Goal: Information Seeking & Learning: Learn about a topic

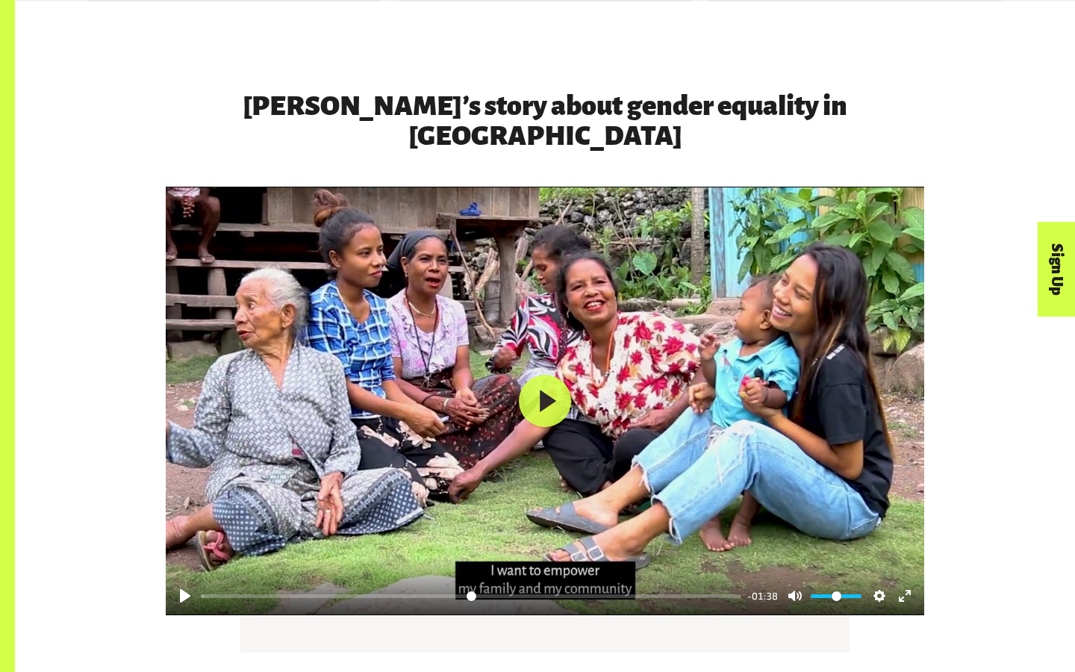
scroll to position [2292, 0]
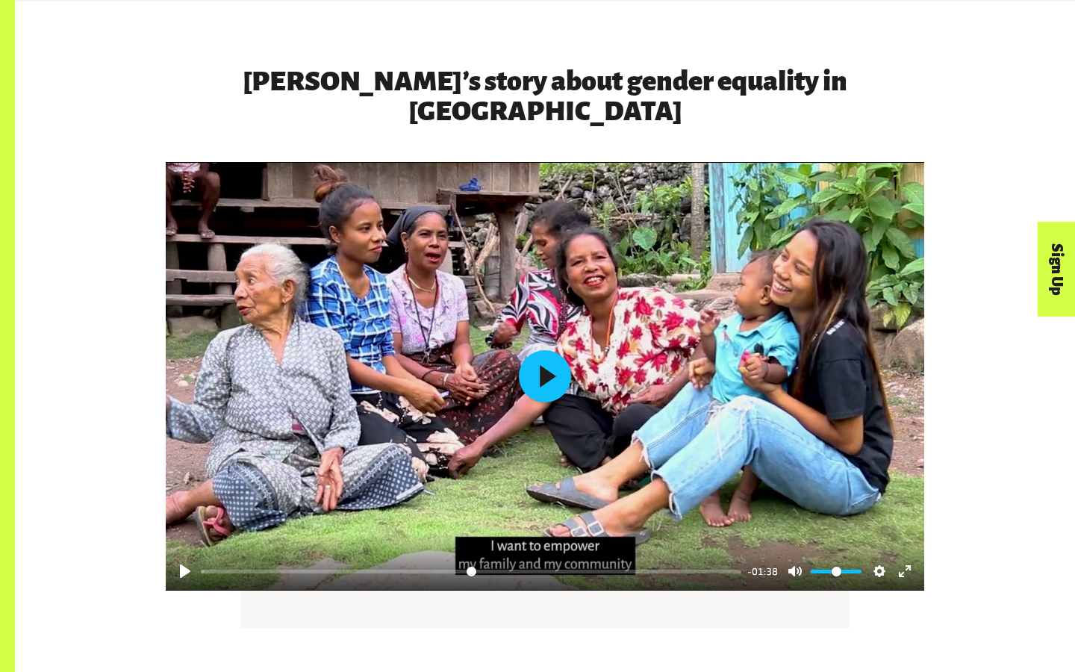
click at [541, 350] on button "Play" at bounding box center [545, 376] width 52 height 52
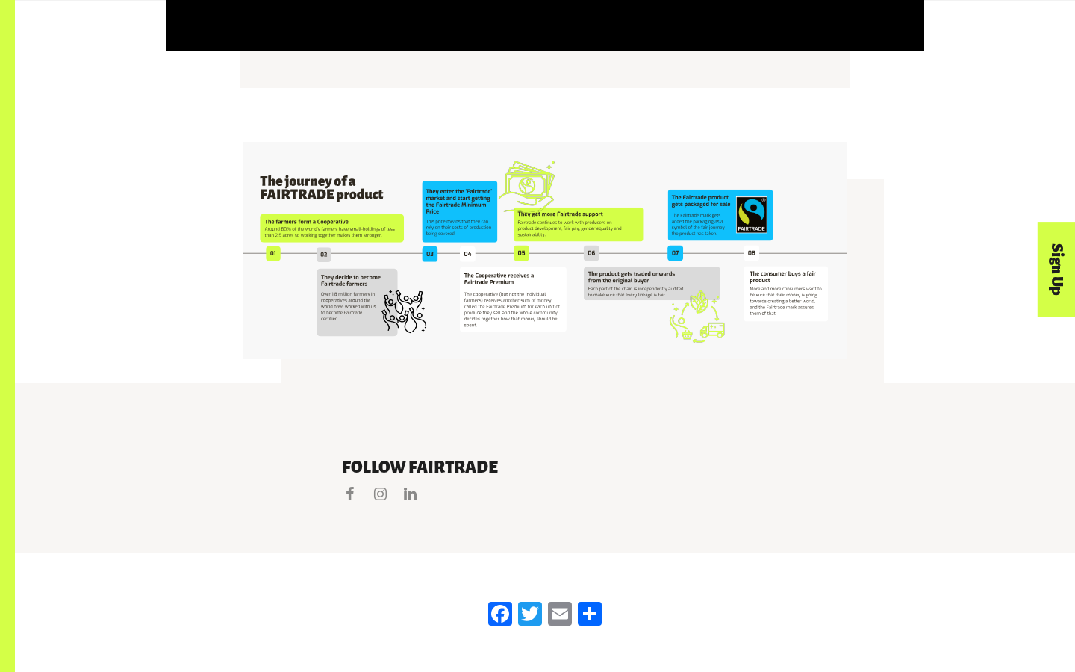
scroll to position [2833, 0]
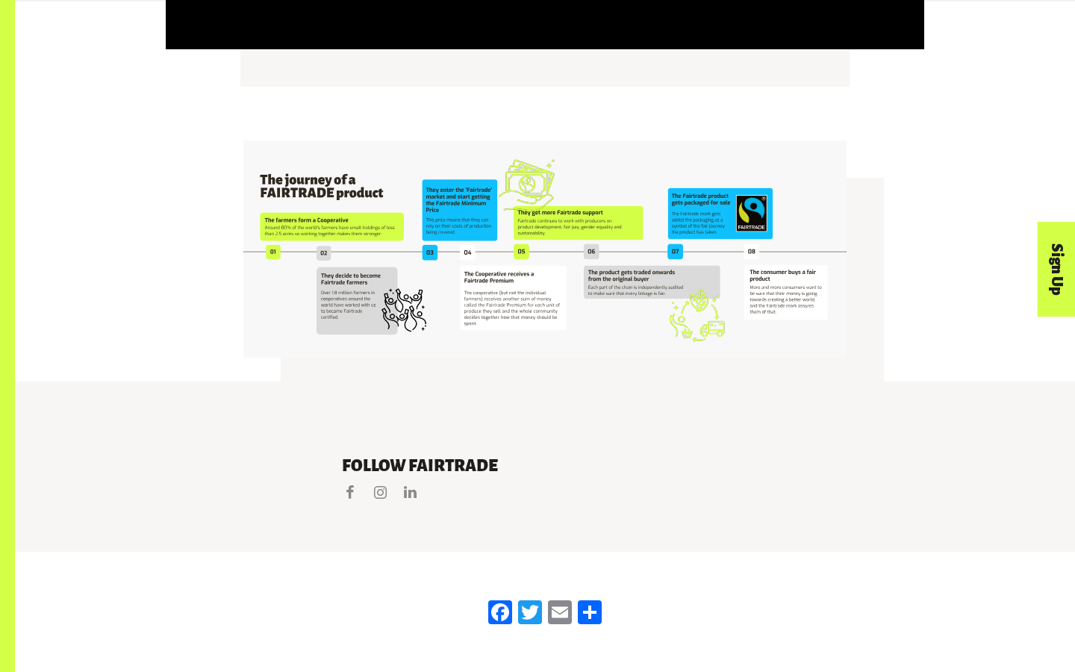
click at [578, 270] on img at bounding box center [544, 248] width 603 height 217
click at [637, 184] on img at bounding box center [544, 248] width 603 height 217
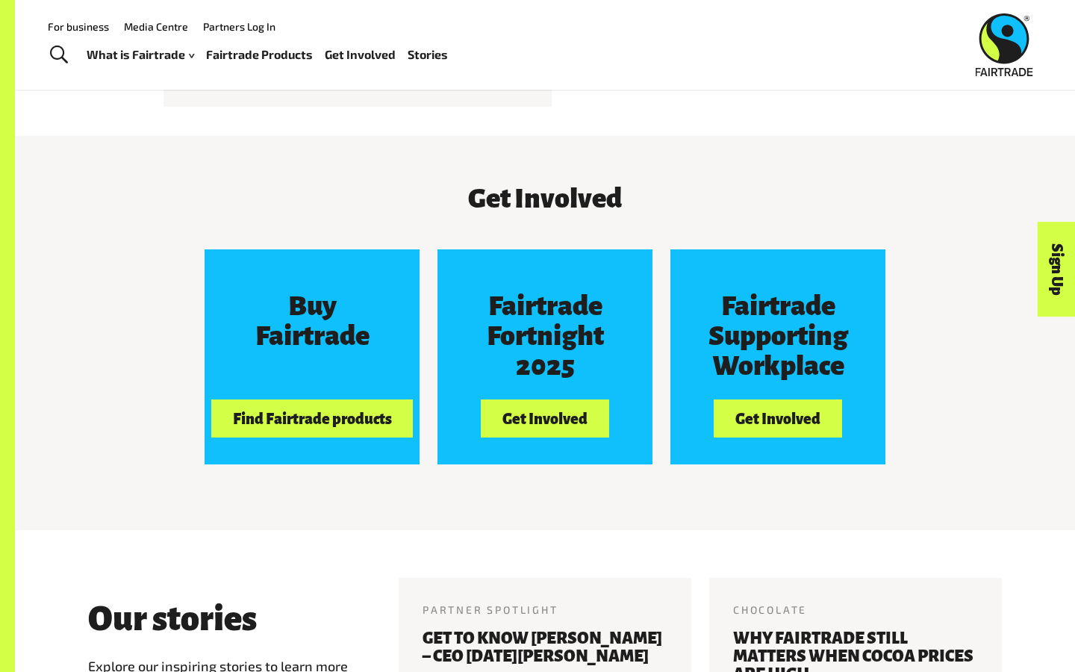
type input "***"
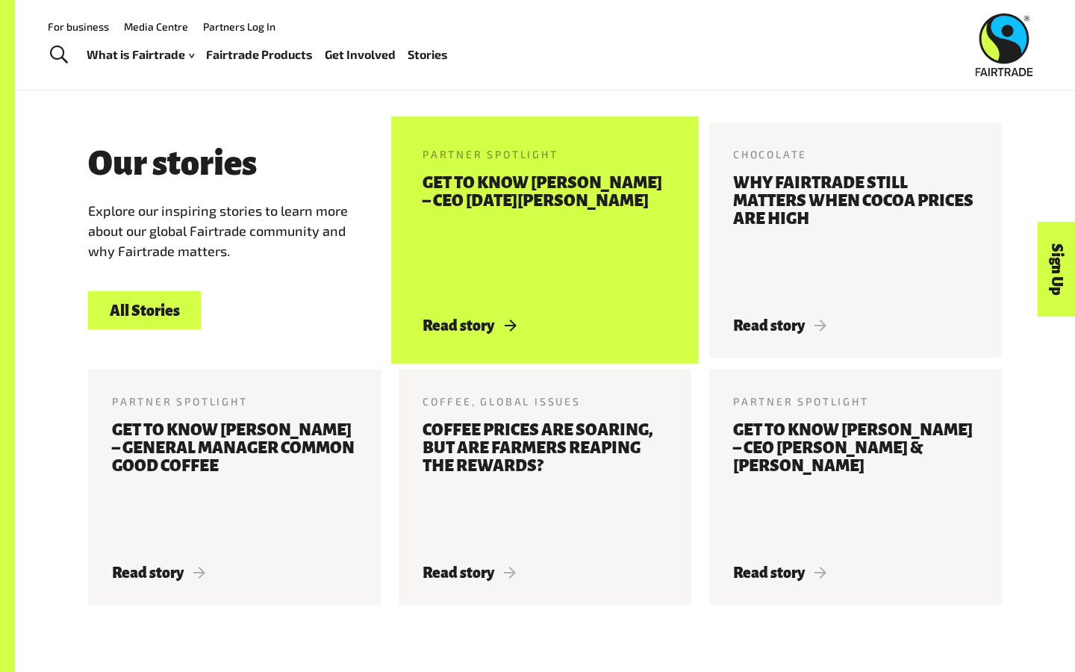
scroll to position [1662, 0]
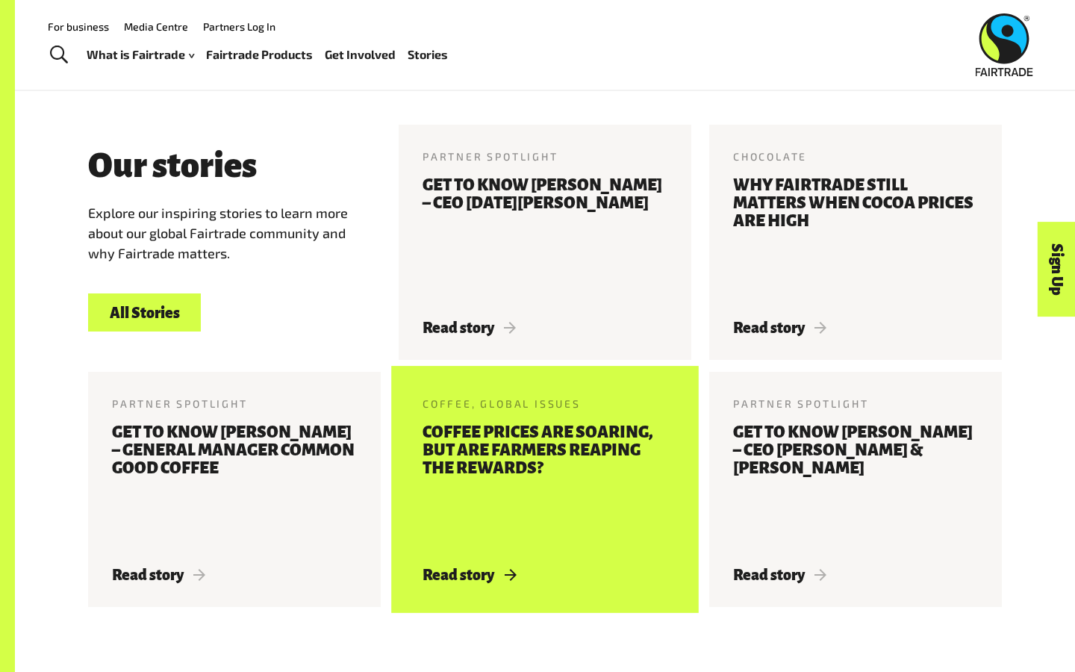
click at [558, 464] on h3 "Coffee prices are soaring, but are farmers reaping the rewards?" at bounding box center [545, 485] width 245 height 125
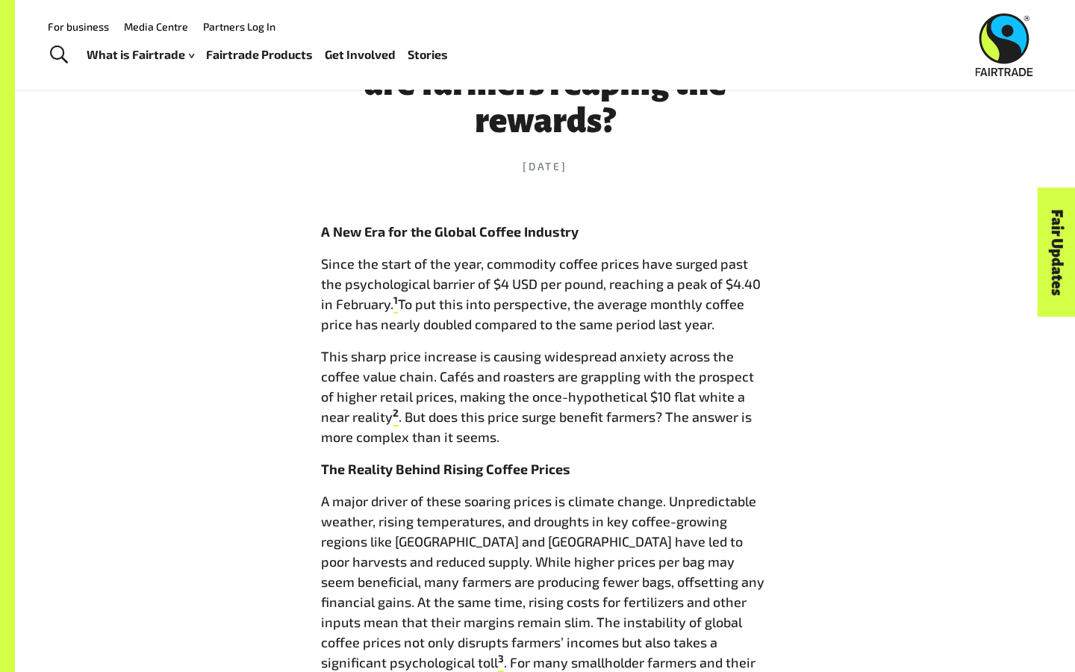
scroll to position [560, 0]
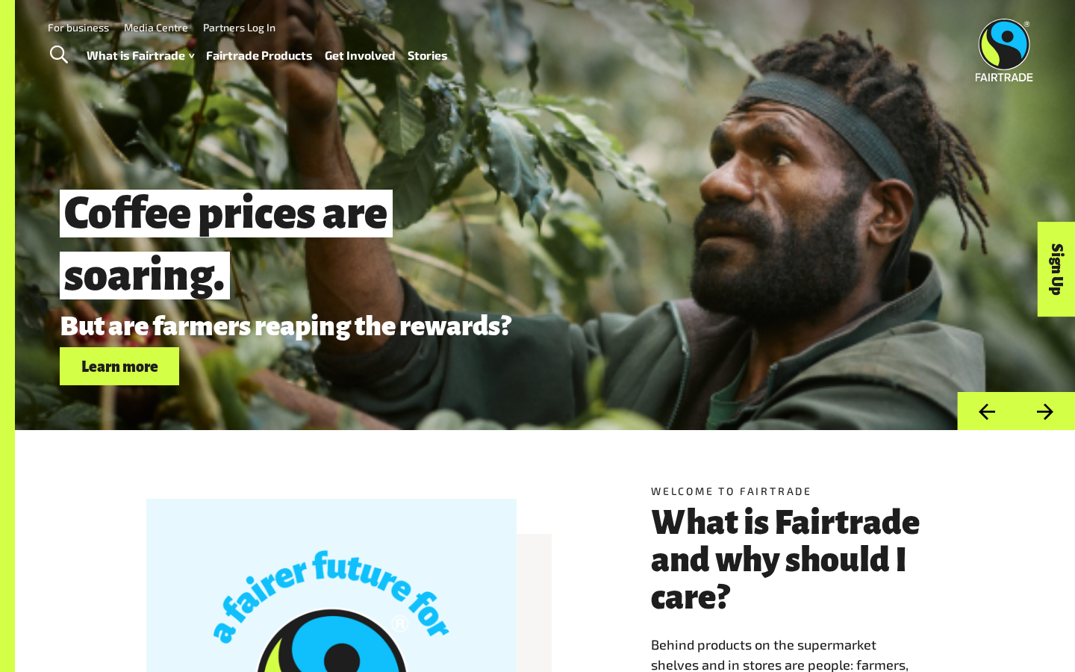
click at [279, 152] on div "Coffee prices are soaring. But are farmers reaping the rewards? Learn more" at bounding box center [545, 215] width 1060 height 430
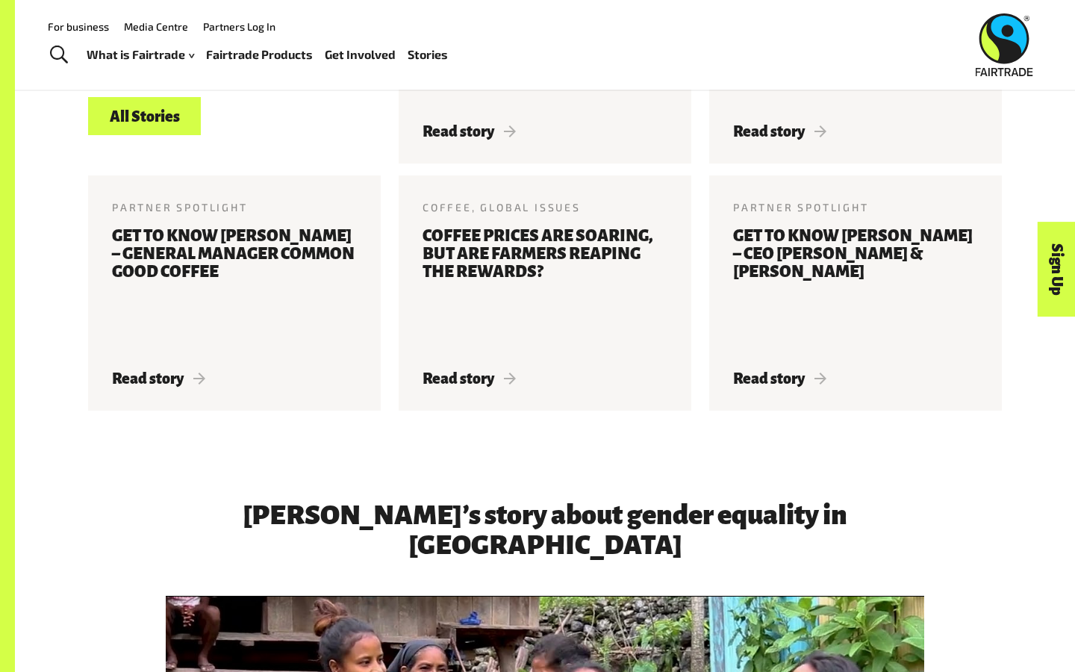
scroll to position [1860, 0]
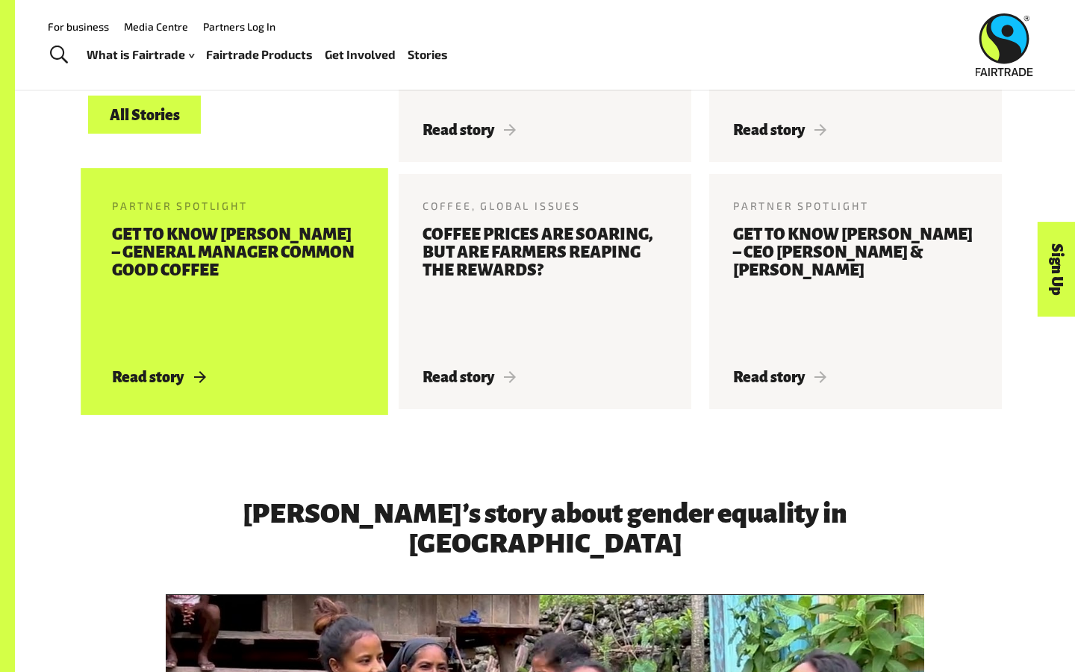
click at [215, 308] on h3 "Get to know Adrian Palmer – General Manager Common Good Coffee" at bounding box center [234, 288] width 245 height 125
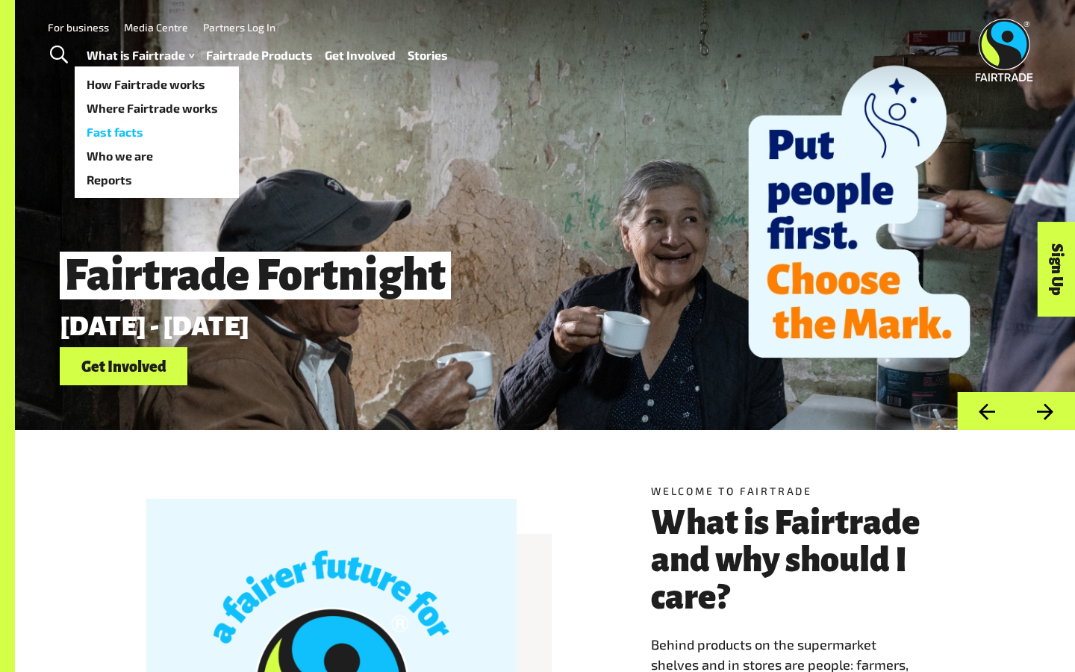
click at [165, 128] on link "Fast facts" at bounding box center [157, 132] width 164 height 24
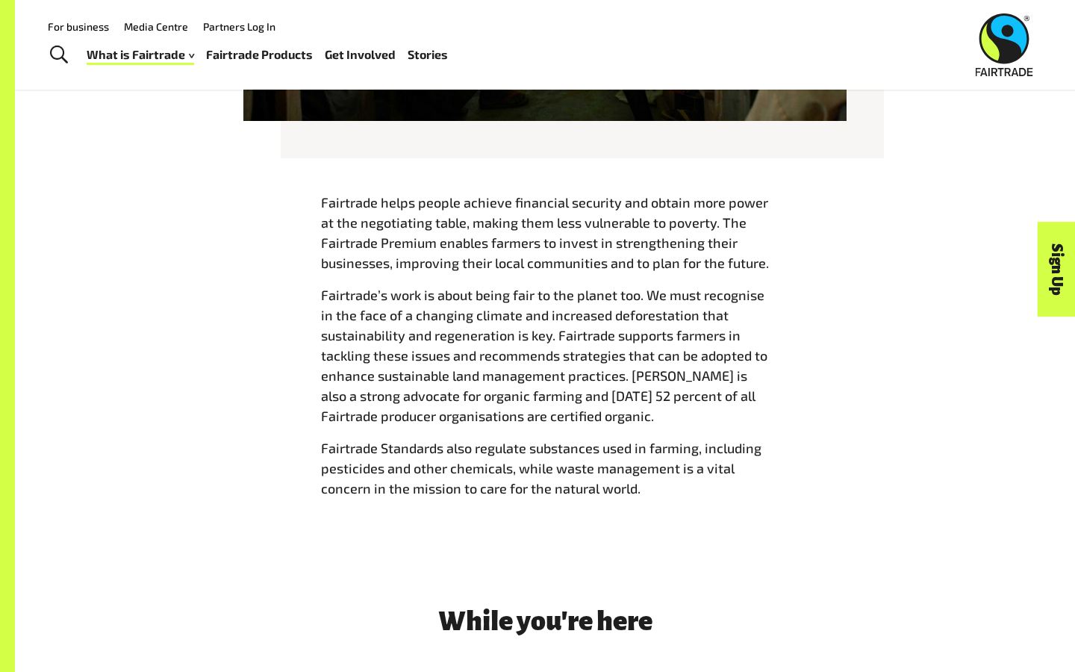
scroll to position [1572, 0]
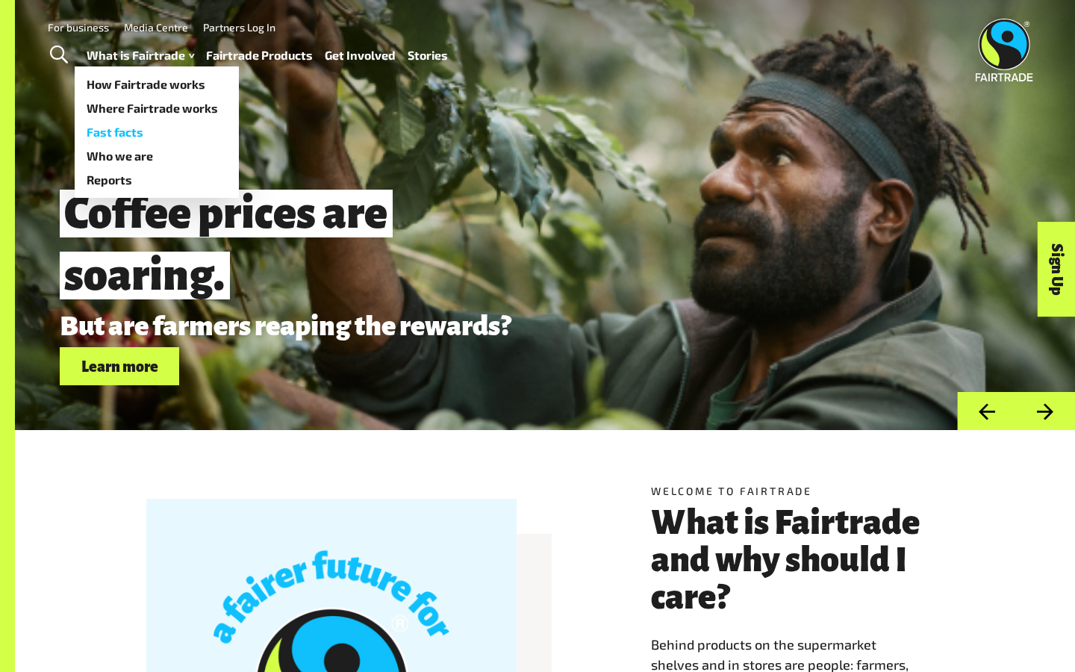
click at [137, 131] on link "Fast facts" at bounding box center [157, 132] width 164 height 24
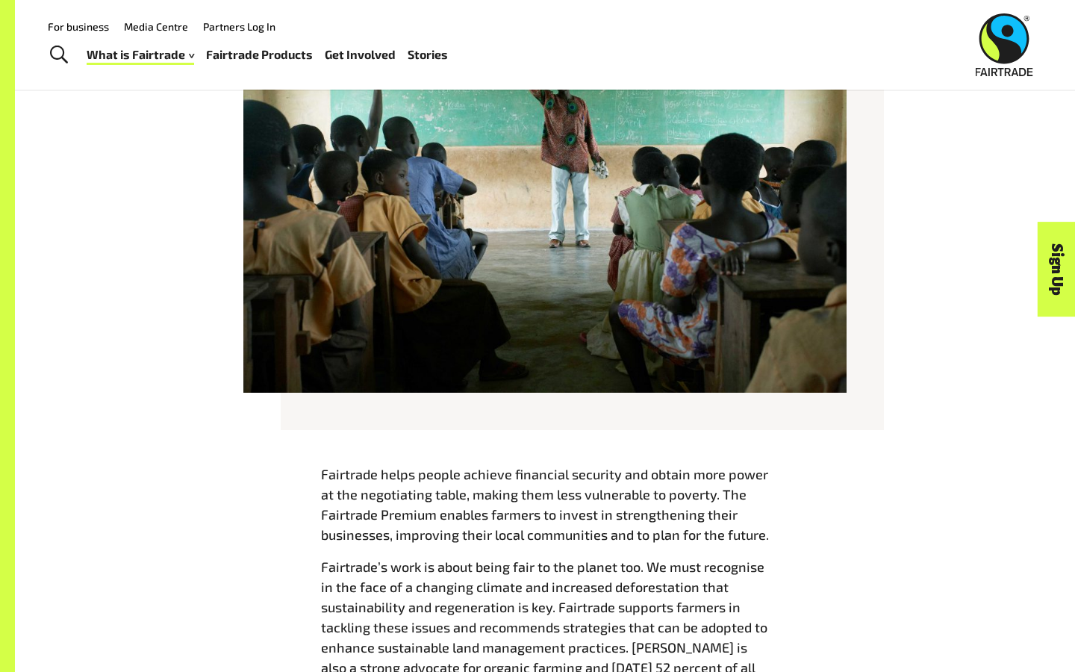
scroll to position [1308, 0]
click at [280, 54] on link "Fairtrade Products" at bounding box center [259, 55] width 107 height 22
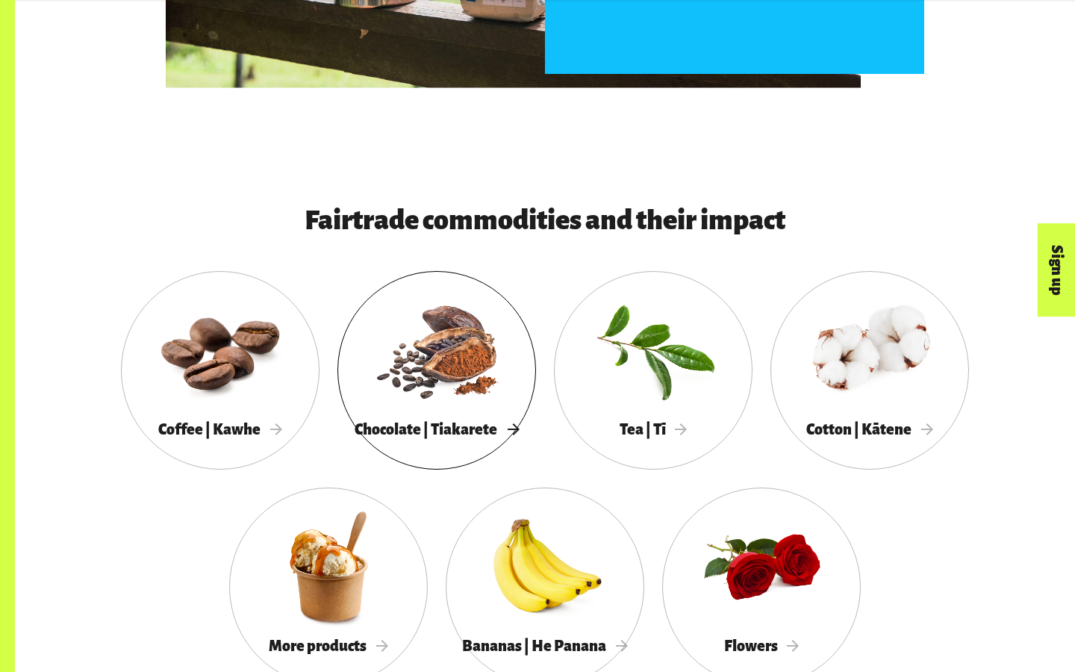
scroll to position [1205, 0]
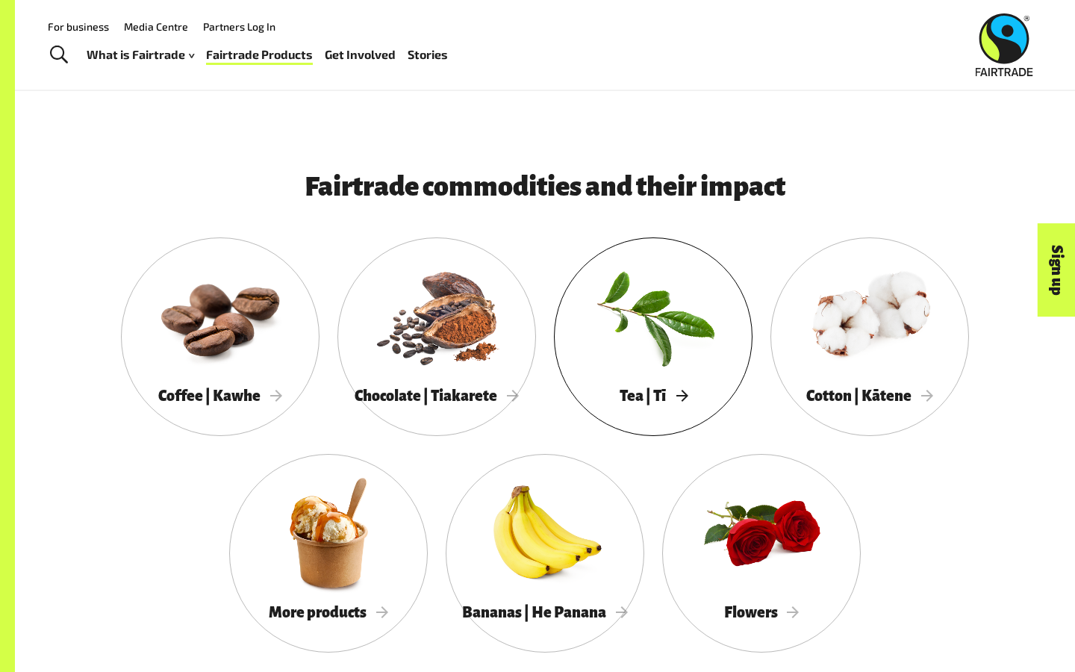
click at [622, 280] on div at bounding box center [653, 316] width 199 height 129
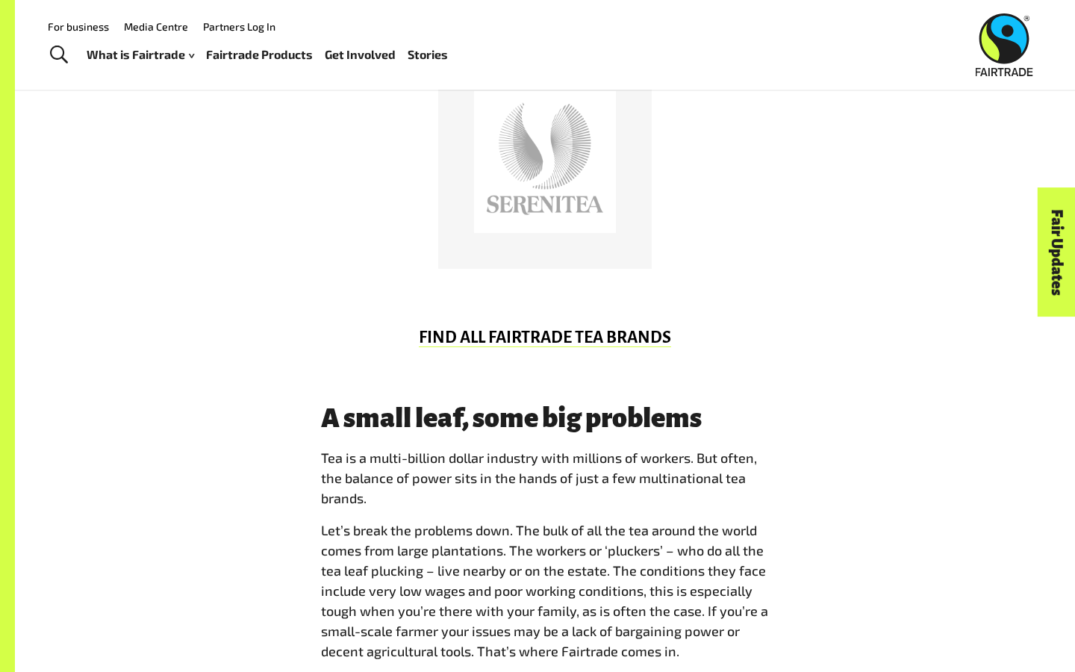
scroll to position [868, 0]
